Goal: Information Seeking & Learning: Compare options

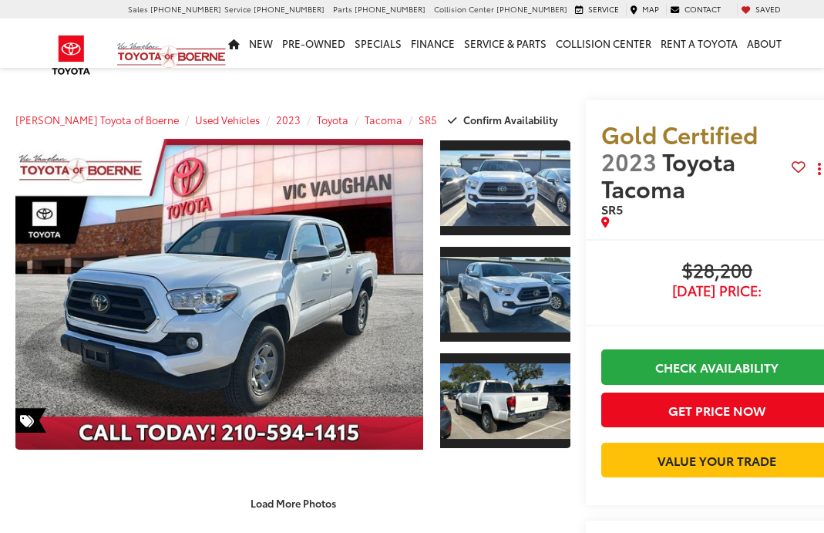
scroll to position [1242, 0]
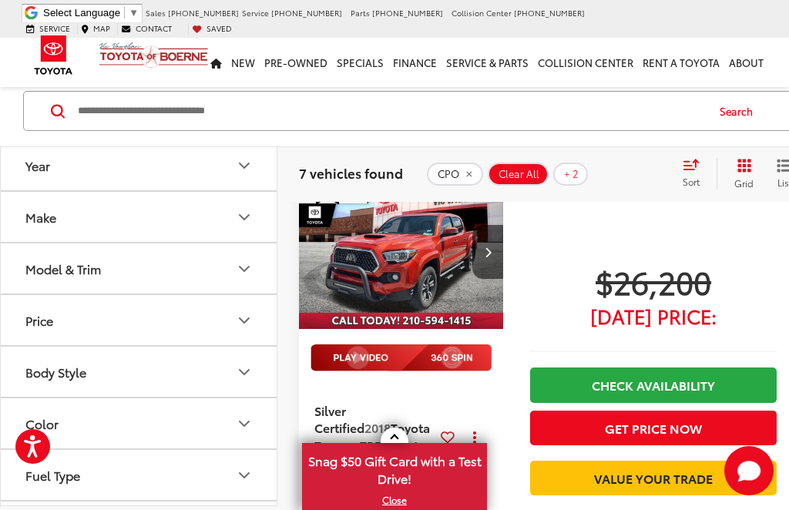
scroll to position [126, 0]
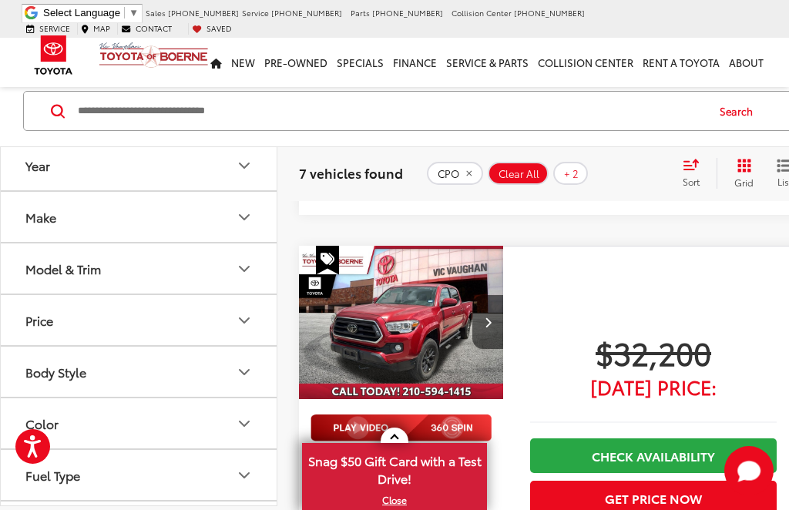
scroll to position [2186, 0]
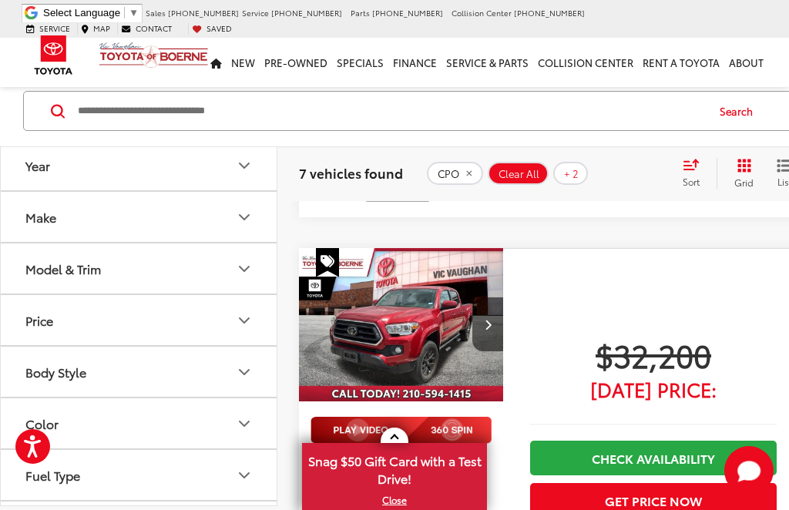
click at [433, 248] on img "2021 Toyota Tacoma SR5 V6 0" at bounding box center [401, 325] width 207 height 155
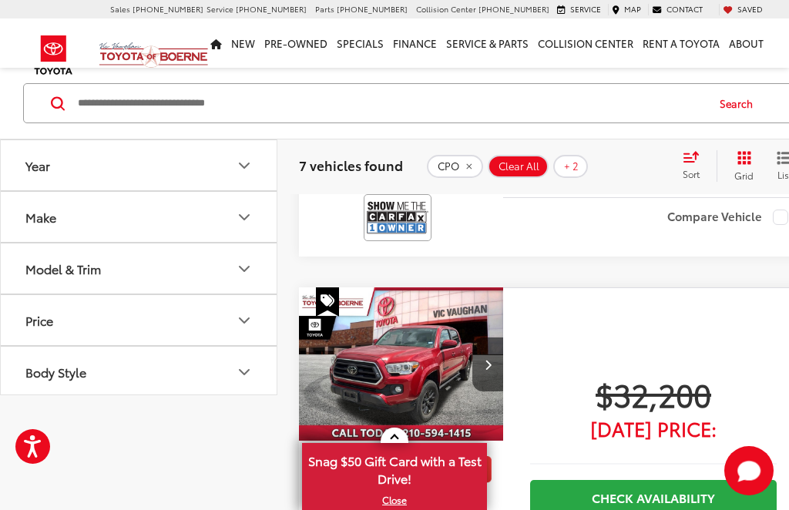
scroll to position [2238, 0]
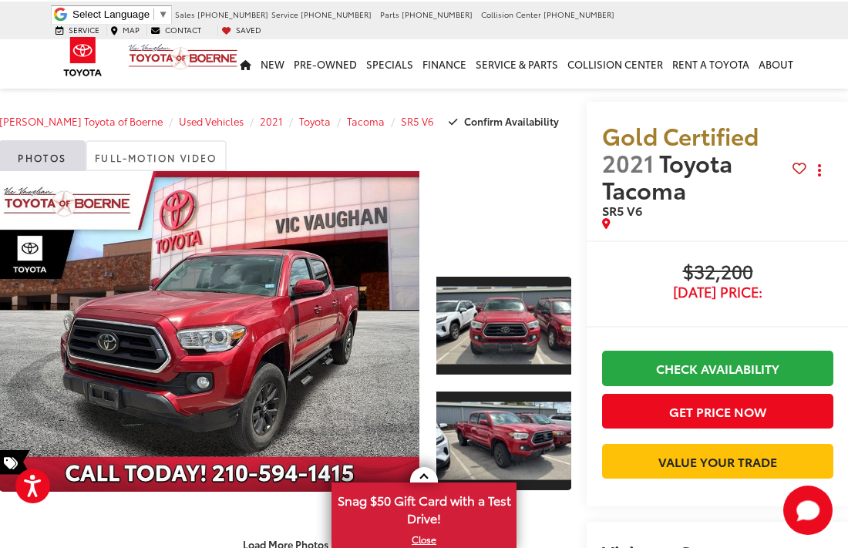
scroll to position [0, 16]
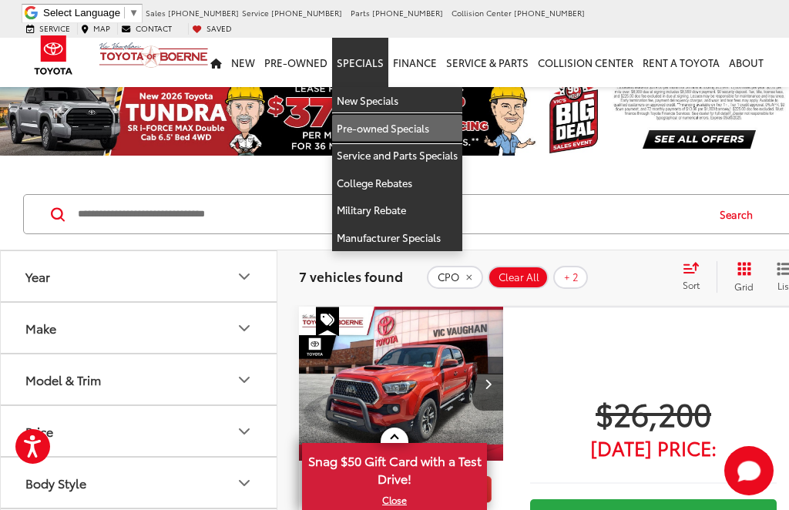
click at [400, 115] on link "Pre-owned Specials" at bounding box center [397, 129] width 130 height 28
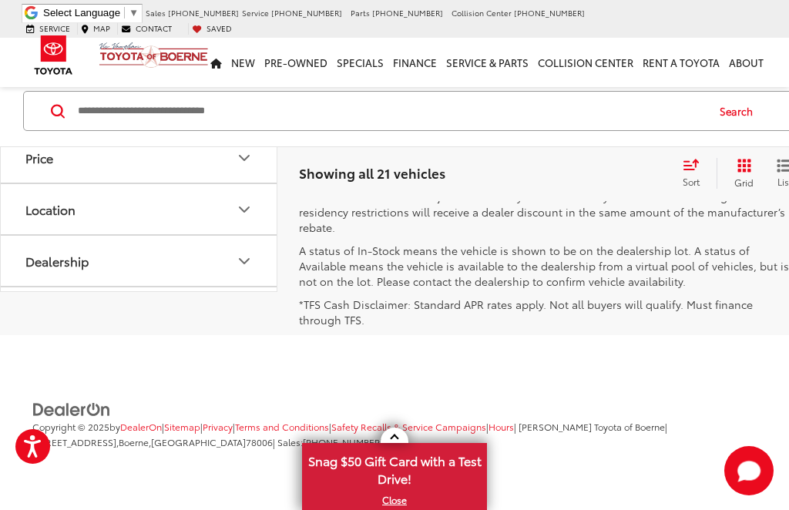
scroll to position [6433, 0]
click at [609, 72] on link "Next" at bounding box center [635, 59] width 52 height 28
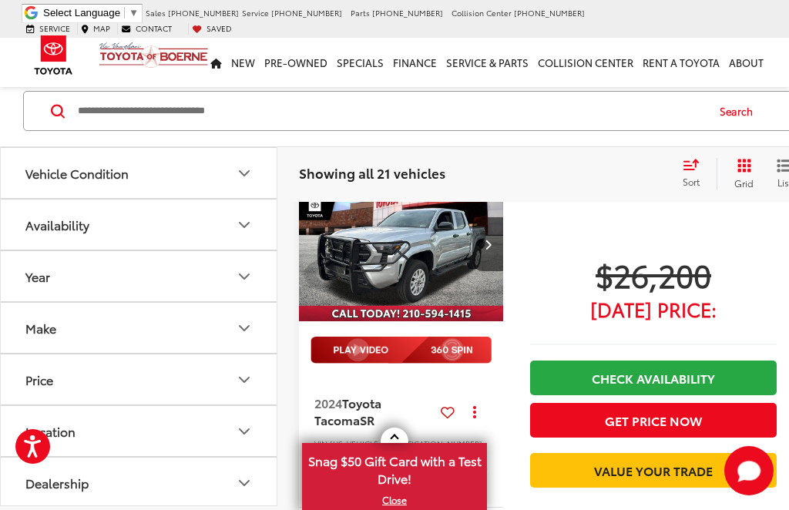
scroll to position [3237, 0]
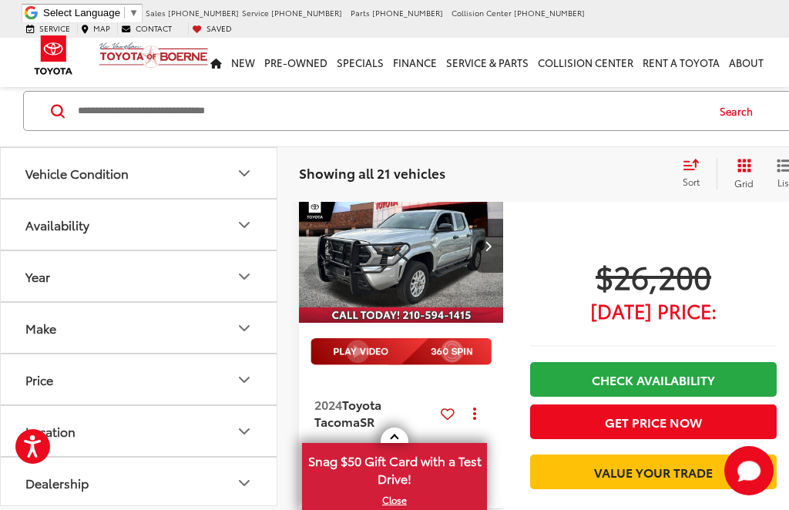
click at [422, 291] on img "2024 Toyota Tacoma SR 0" at bounding box center [401, 247] width 207 height 155
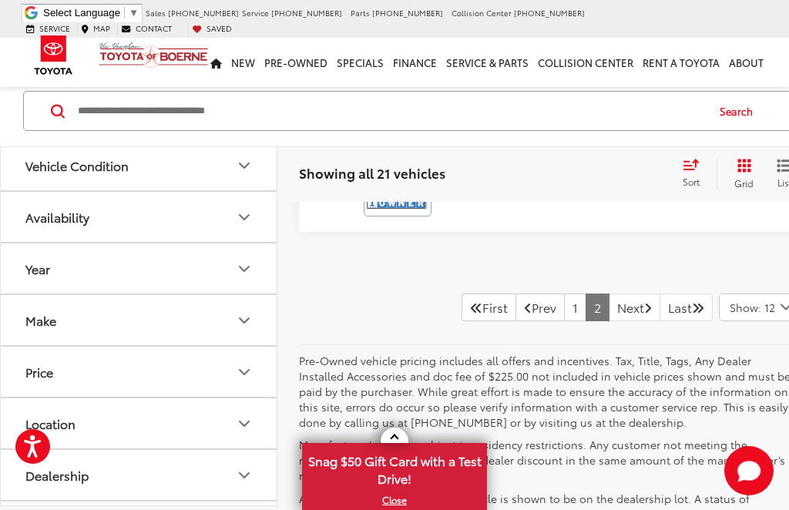
scroll to position [4661, 0]
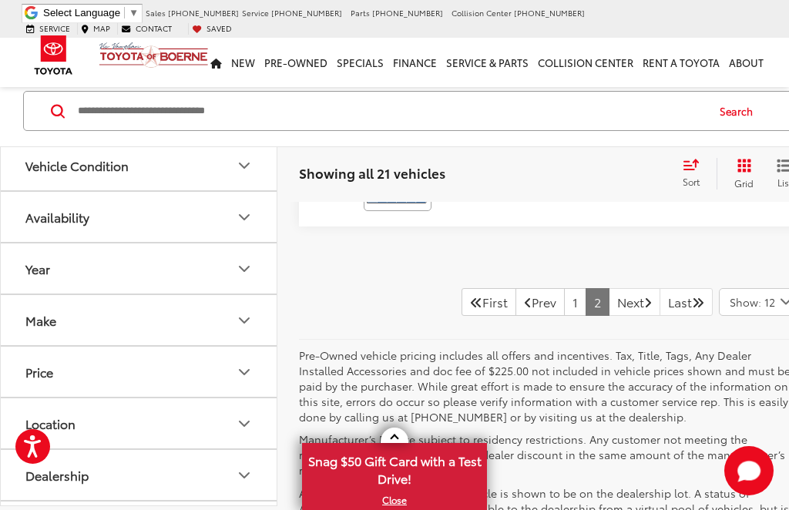
click at [609, 316] on link "Next" at bounding box center [635, 302] width 52 height 28
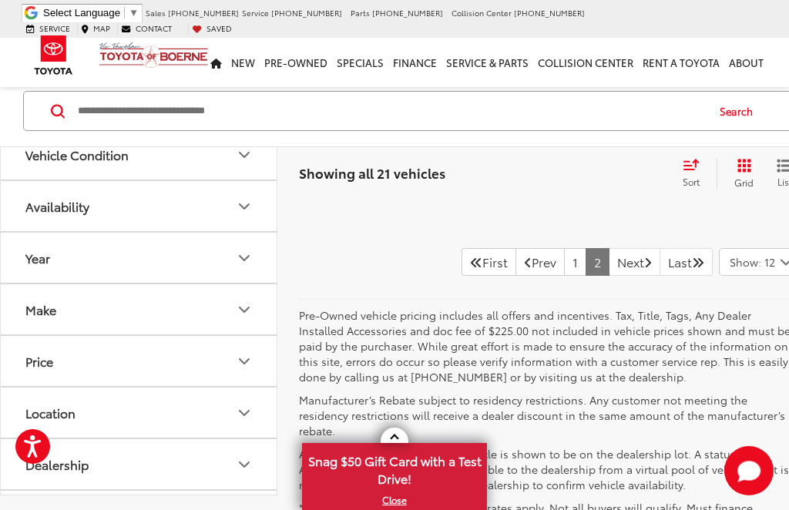
click at [660, 276] on link "Last" at bounding box center [686, 262] width 53 height 28
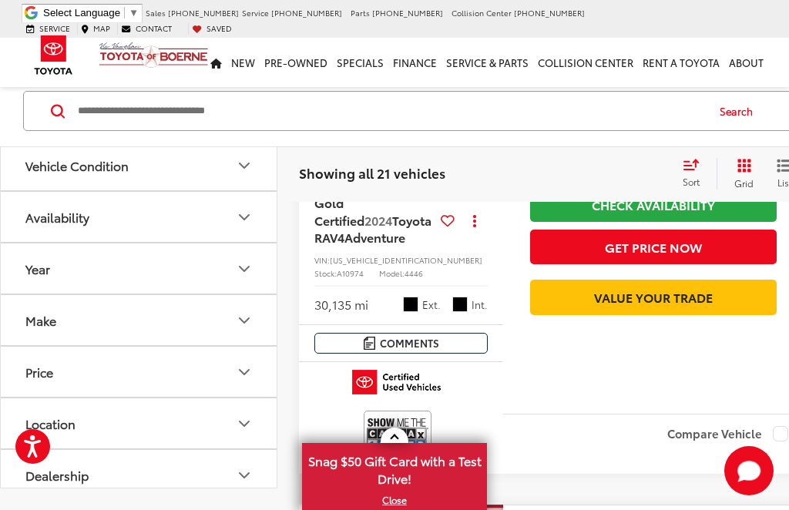
scroll to position [0, 0]
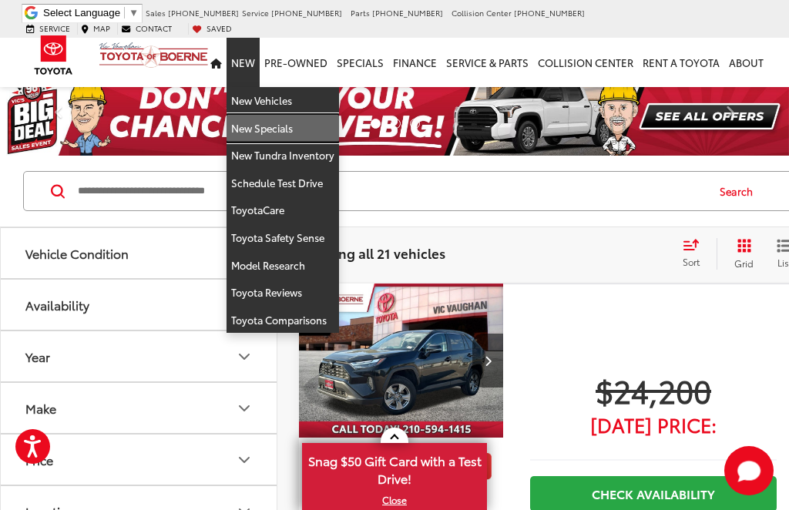
click at [270, 115] on link "New Specials" at bounding box center [283, 129] width 113 height 28
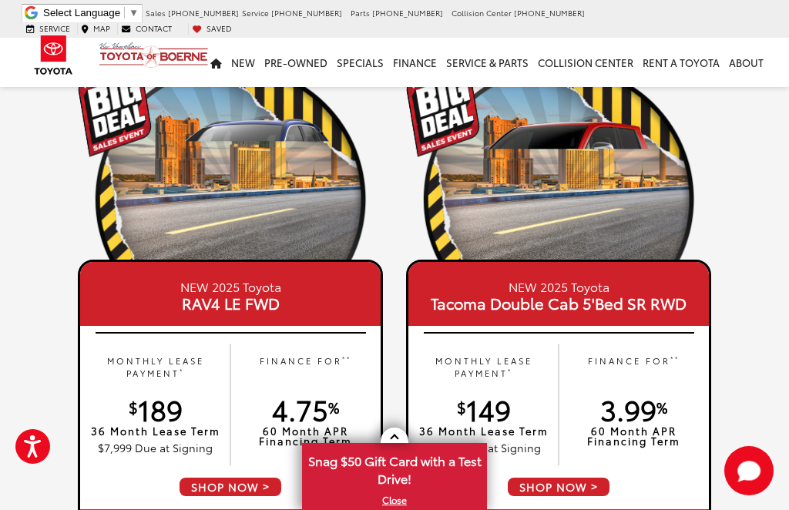
scroll to position [1449, 0]
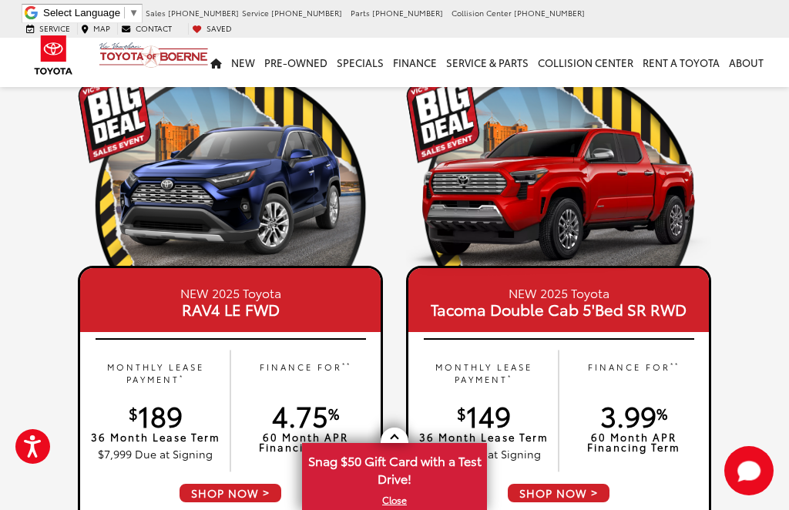
click at [606, 196] on img at bounding box center [558, 199] width 305 height 153
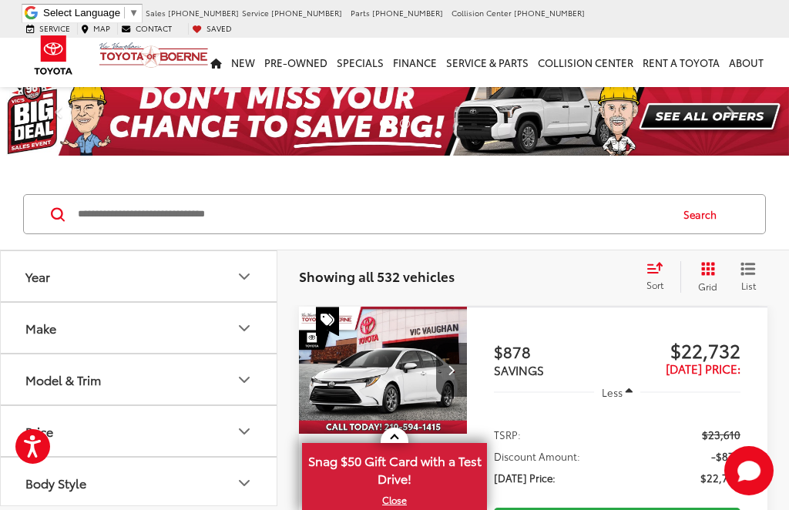
click at [252, 267] on div "Year" at bounding box center [244, 276] width 18 height 18
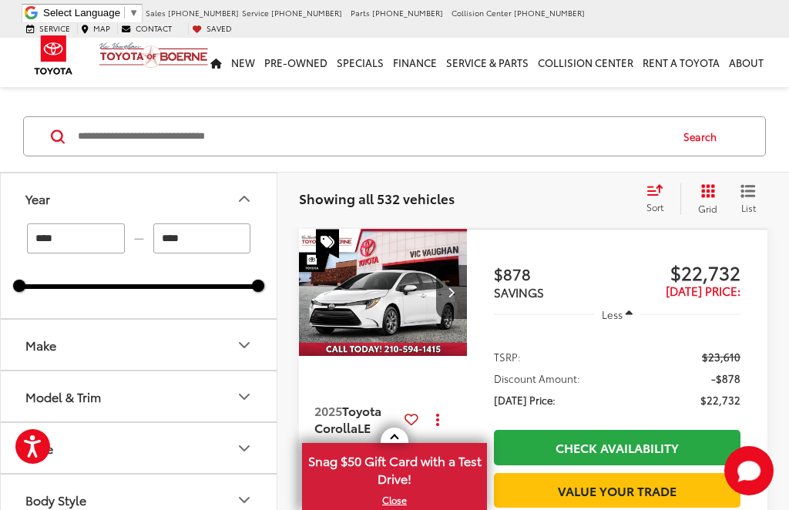
scroll to position [157, 0]
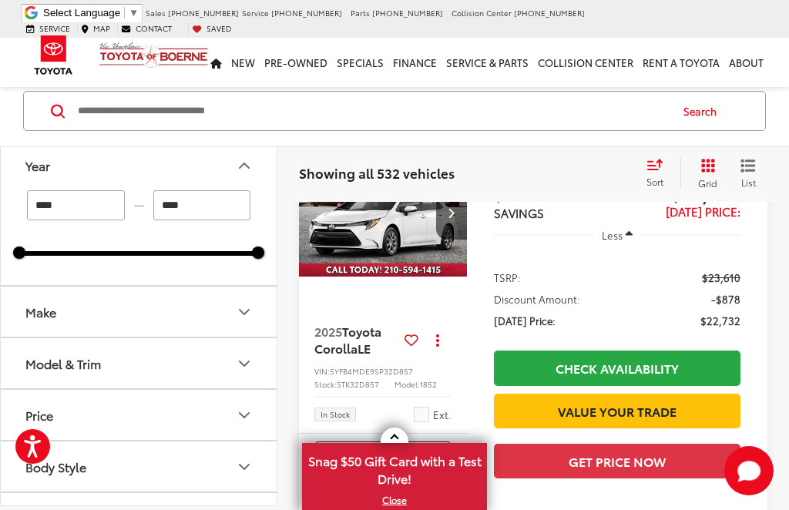
click at [250, 307] on icon "Make" at bounding box center [244, 312] width 18 height 18
click at [257, 311] on button "Make" at bounding box center [139, 312] width 277 height 50
click at [248, 361] on icon "Model & Trim" at bounding box center [244, 363] width 9 height 5
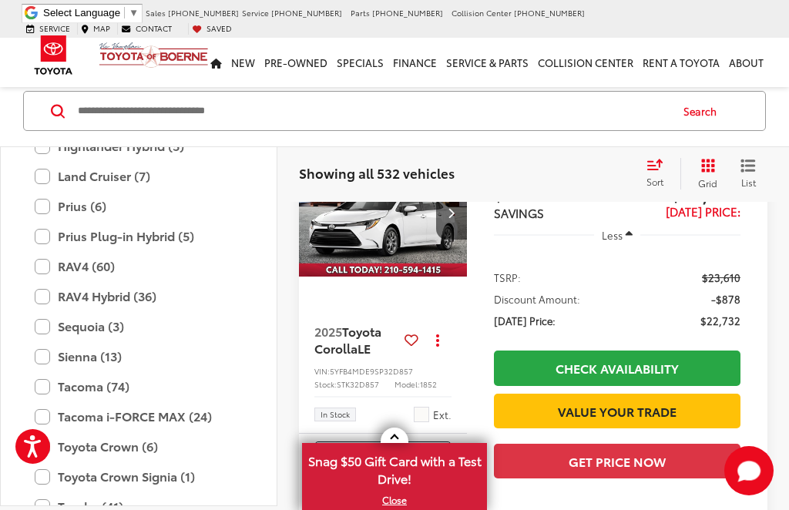
scroll to position [607, 0]
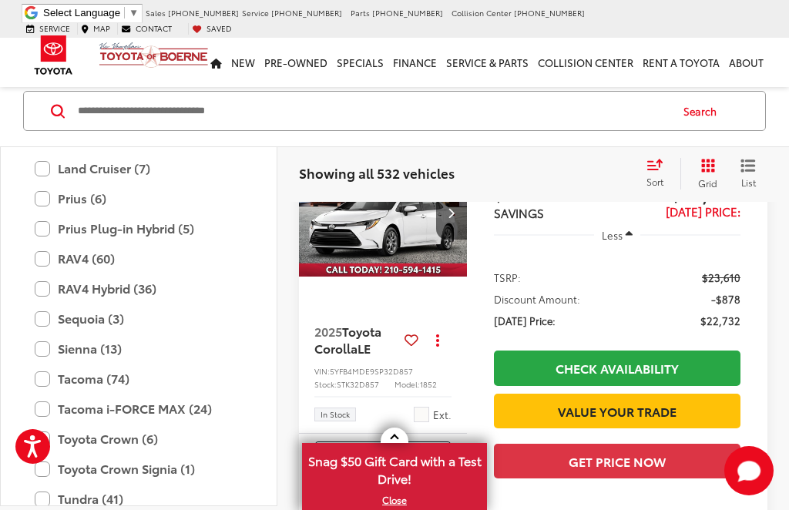
click at [47, 360] on label "Sienna (13)" at bounding box center [139, 348] width 208 height 27
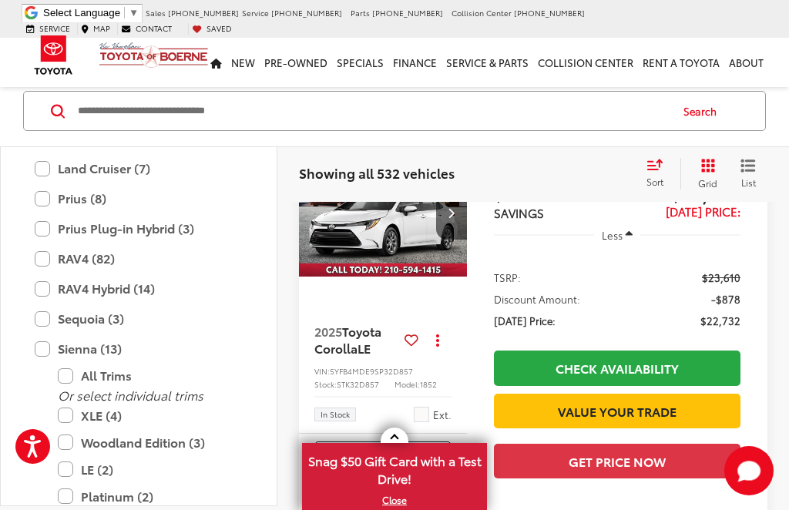
scroll to position [103, 0]
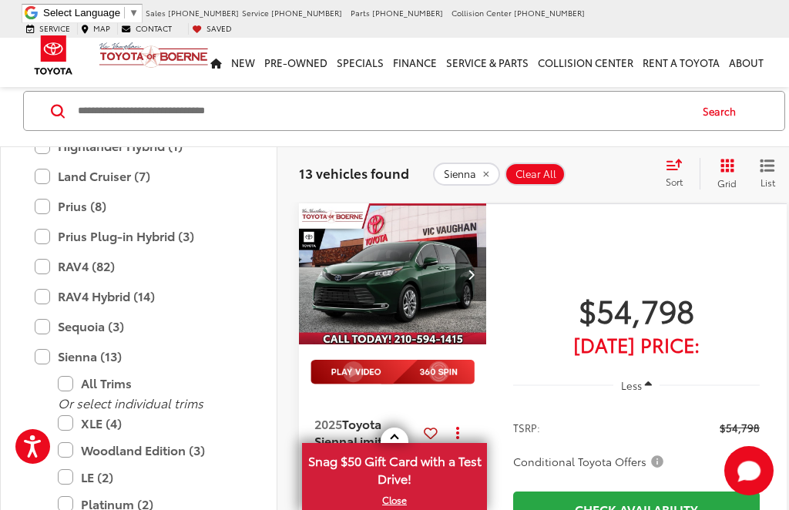
click at [48, 346] on label "Sienna (13)" at bounding box center [139, 356] width 208 height 27
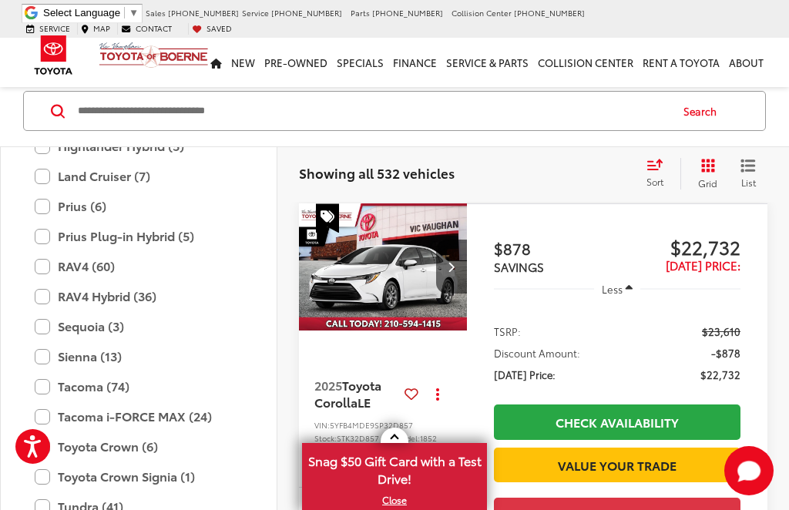
click at [47, 385] on label "Tacoma (74)" at bounding box center [139, 386] width 208 height 27
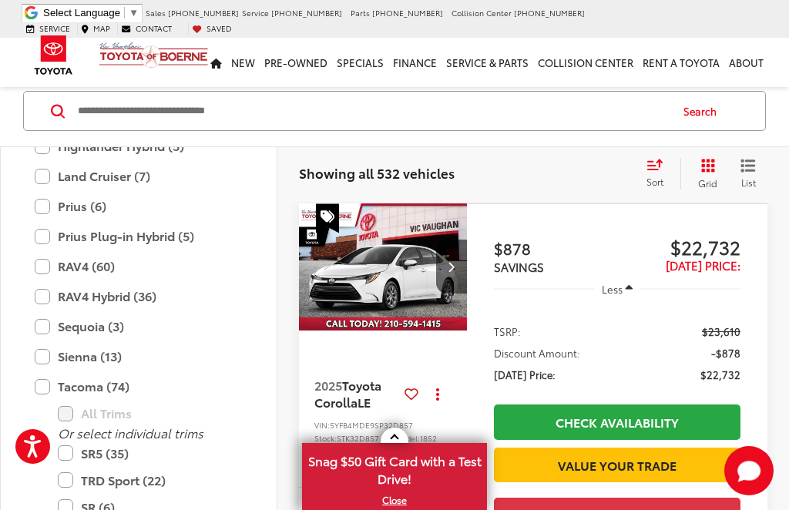
type input "****"
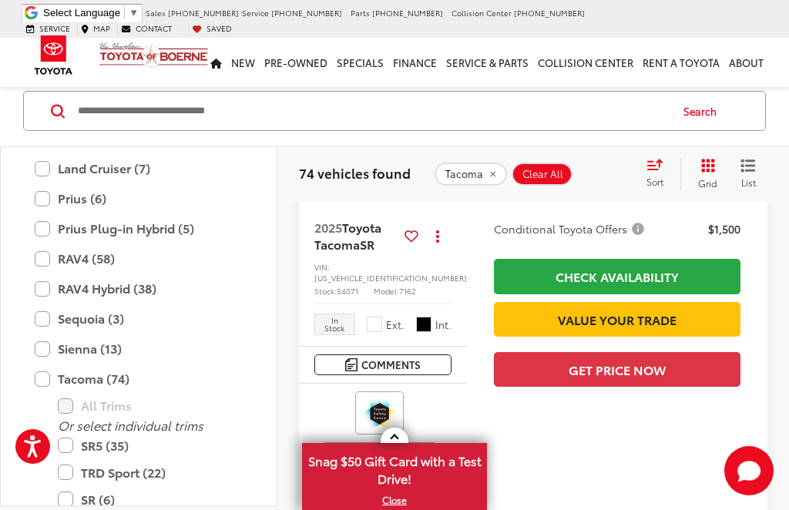
scroll to position [297, 0]
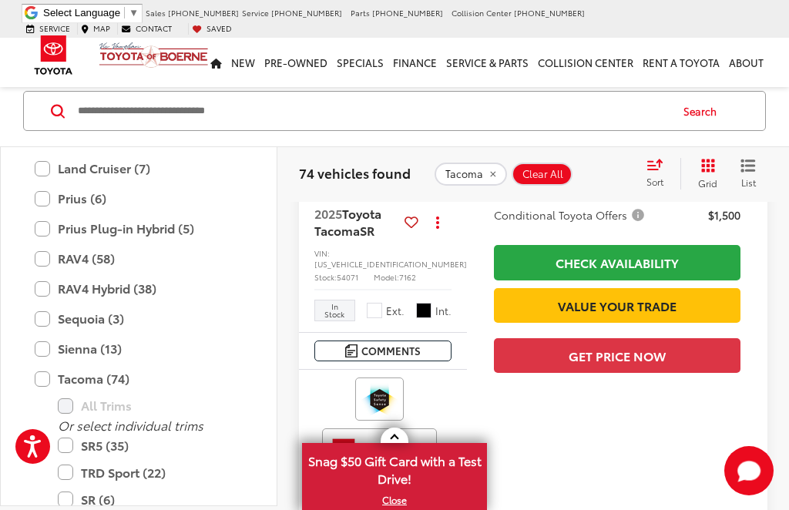
click at [65, 434] on label "SR5 (35)" at bounding box center [150, 445] width 185 height 27
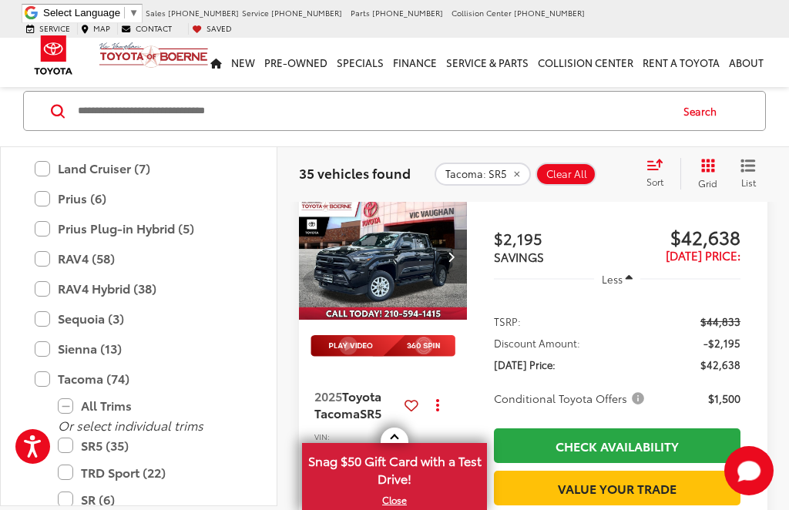
scroll to position [2368, 0]
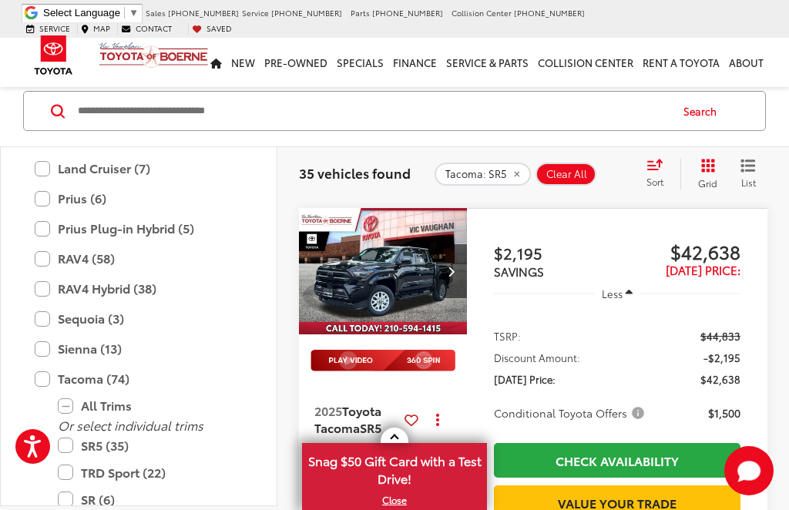
click at [67, 440] on label "SR5 (35)" at bounding box center [150, 445] width 185 height 27
